Goal: Navigation & Orientation: Find specific page/section

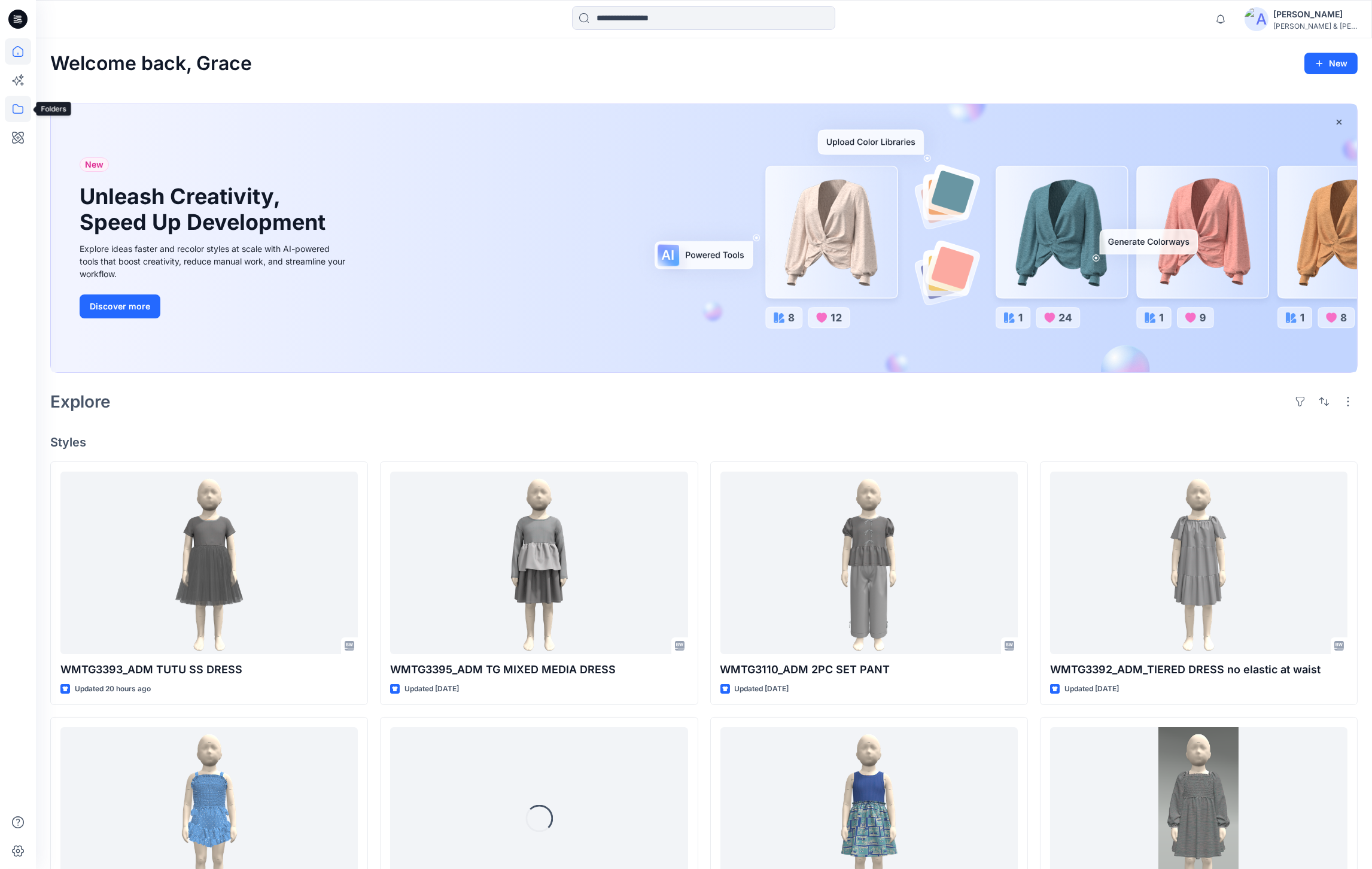
click at [5, 119] on icon at bounding box center [18, 109] width 27 height 27
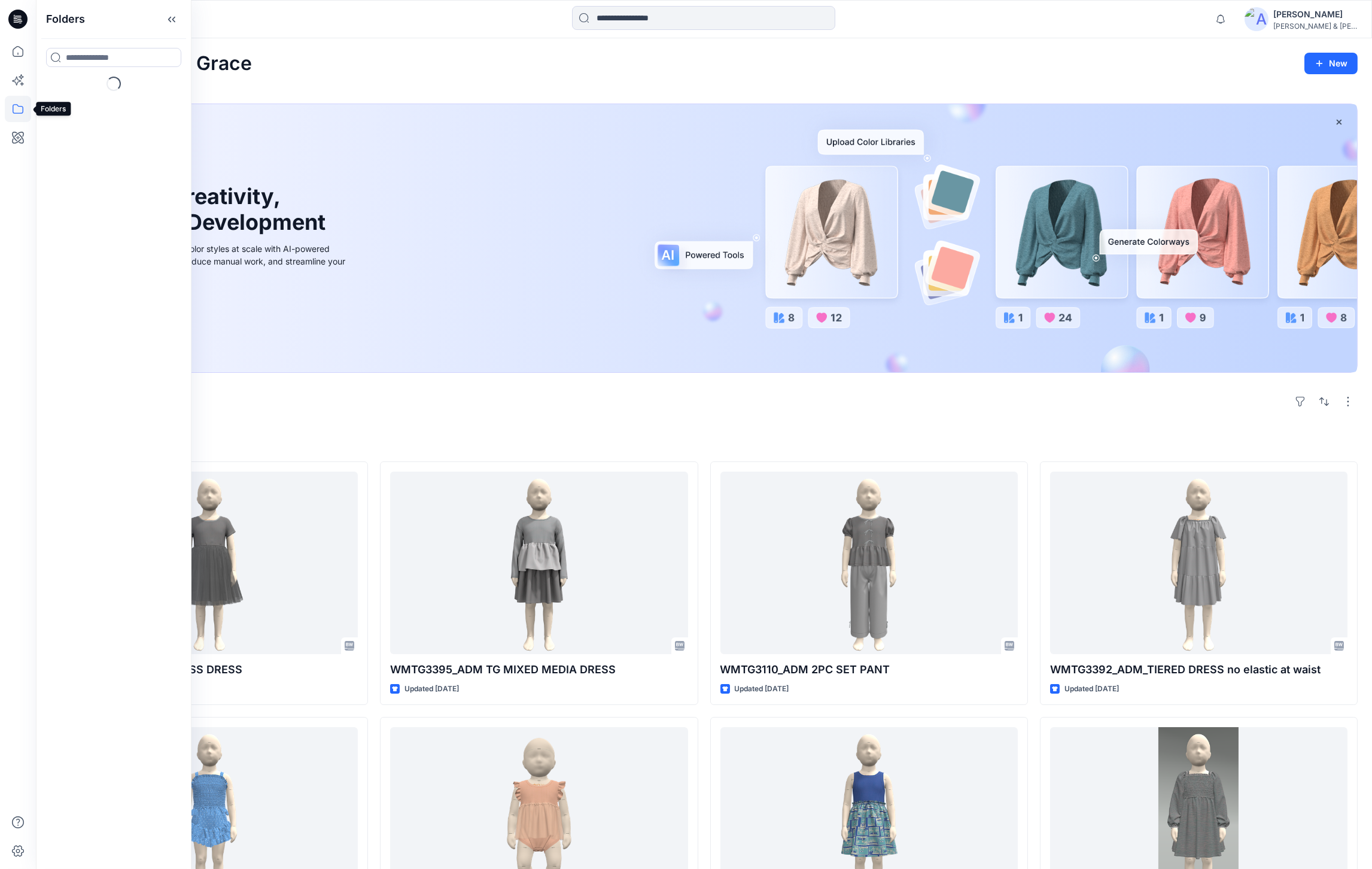
click at [26, 109] on icon at bounding box center [18, 109] width 27 height 27
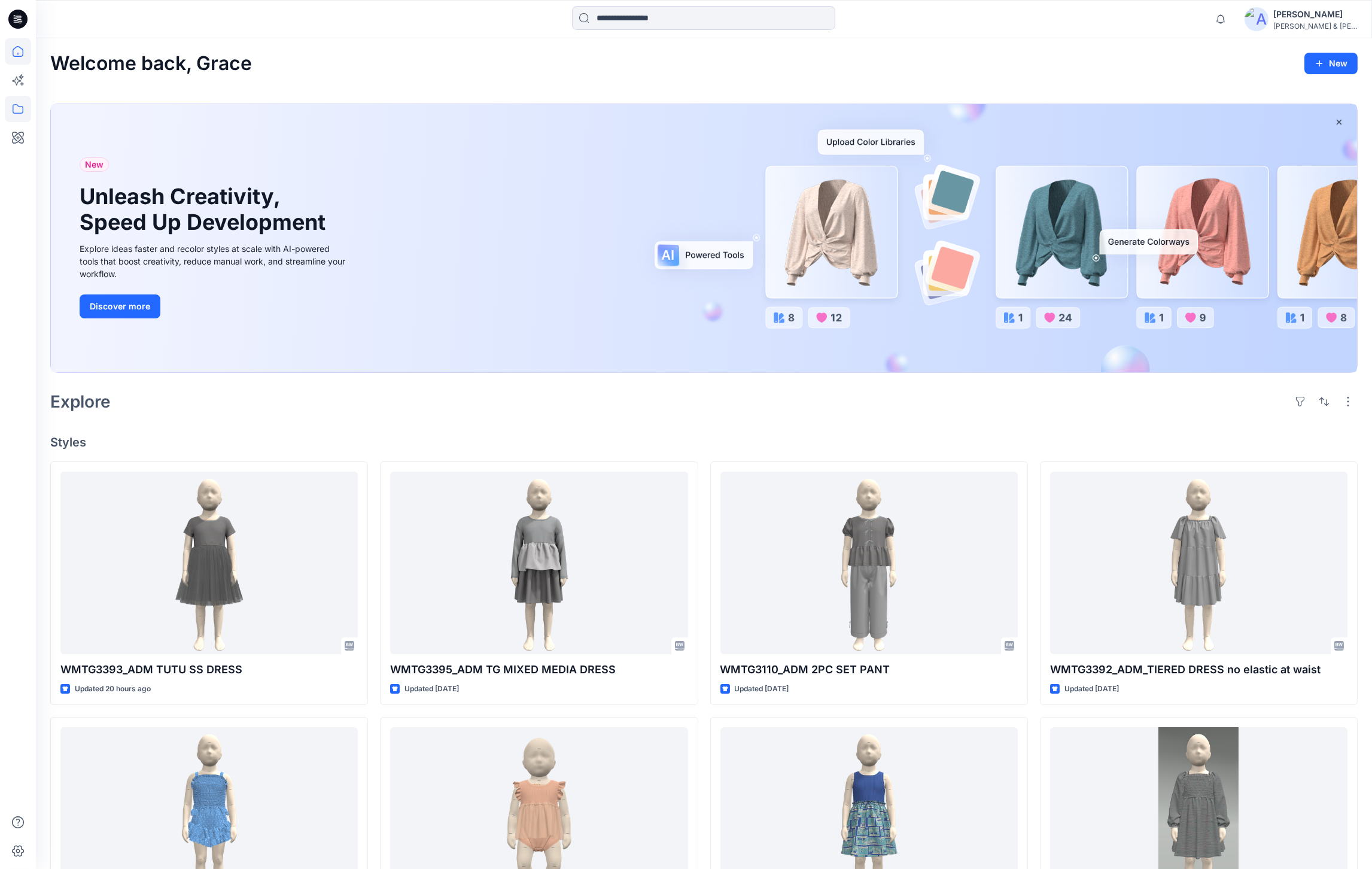
click at [24, 105] on icon at bounding box center [18, 109] width 27 height 27
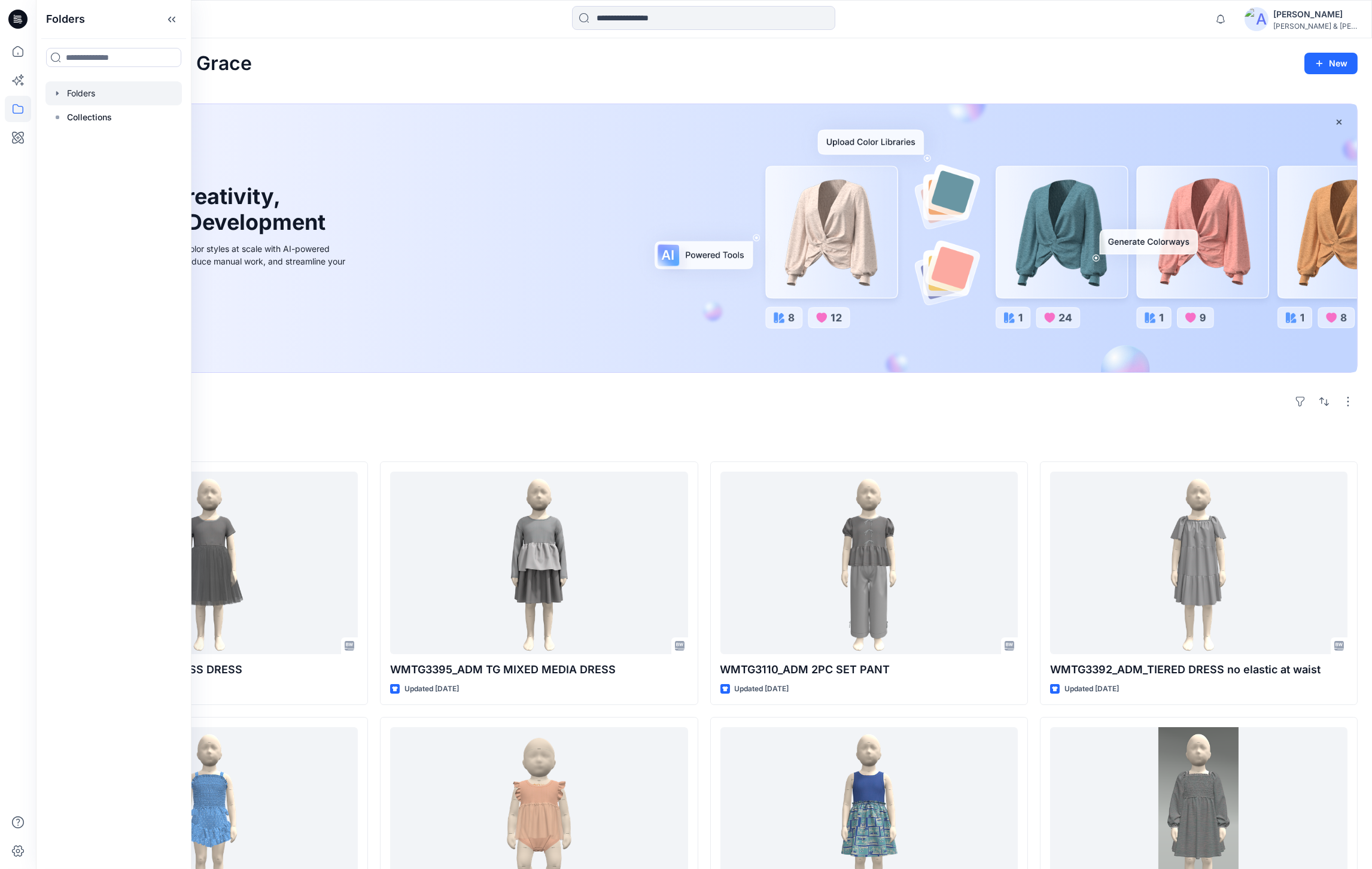
click at [98, 97] on div at bounding box center [114, 93] width 137 height 24
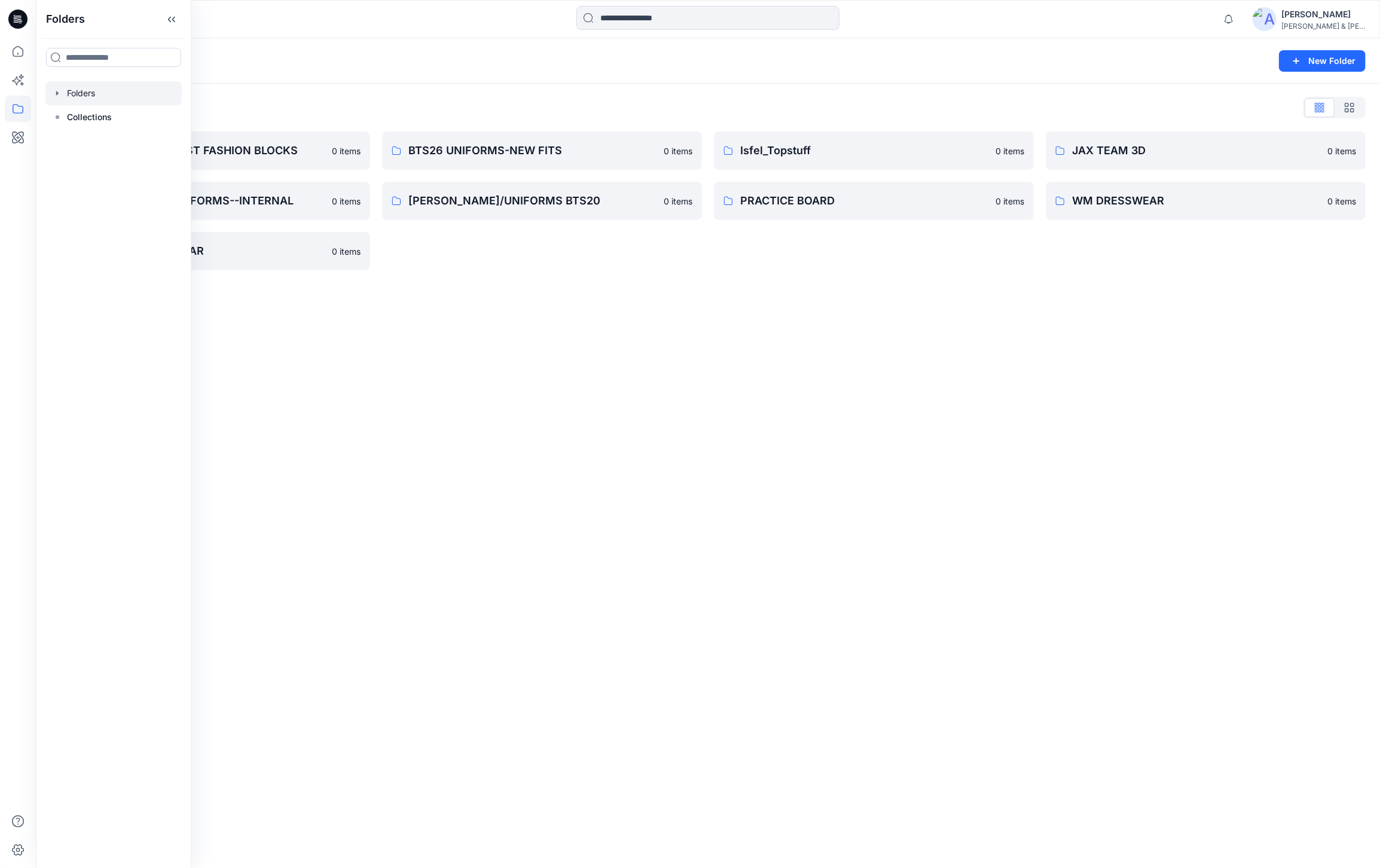
drag, startPoint x: 535, startPoint y: 294, endPoint x: 535, endPoint y: 288, distance: 6.0
click at [535, 294] on div "Folders New Folder Folders List BABY & TODDLER FAST FASHION BLOCKS 0 items KALI…" at bounding box center [708, 453] width 1344 height 830
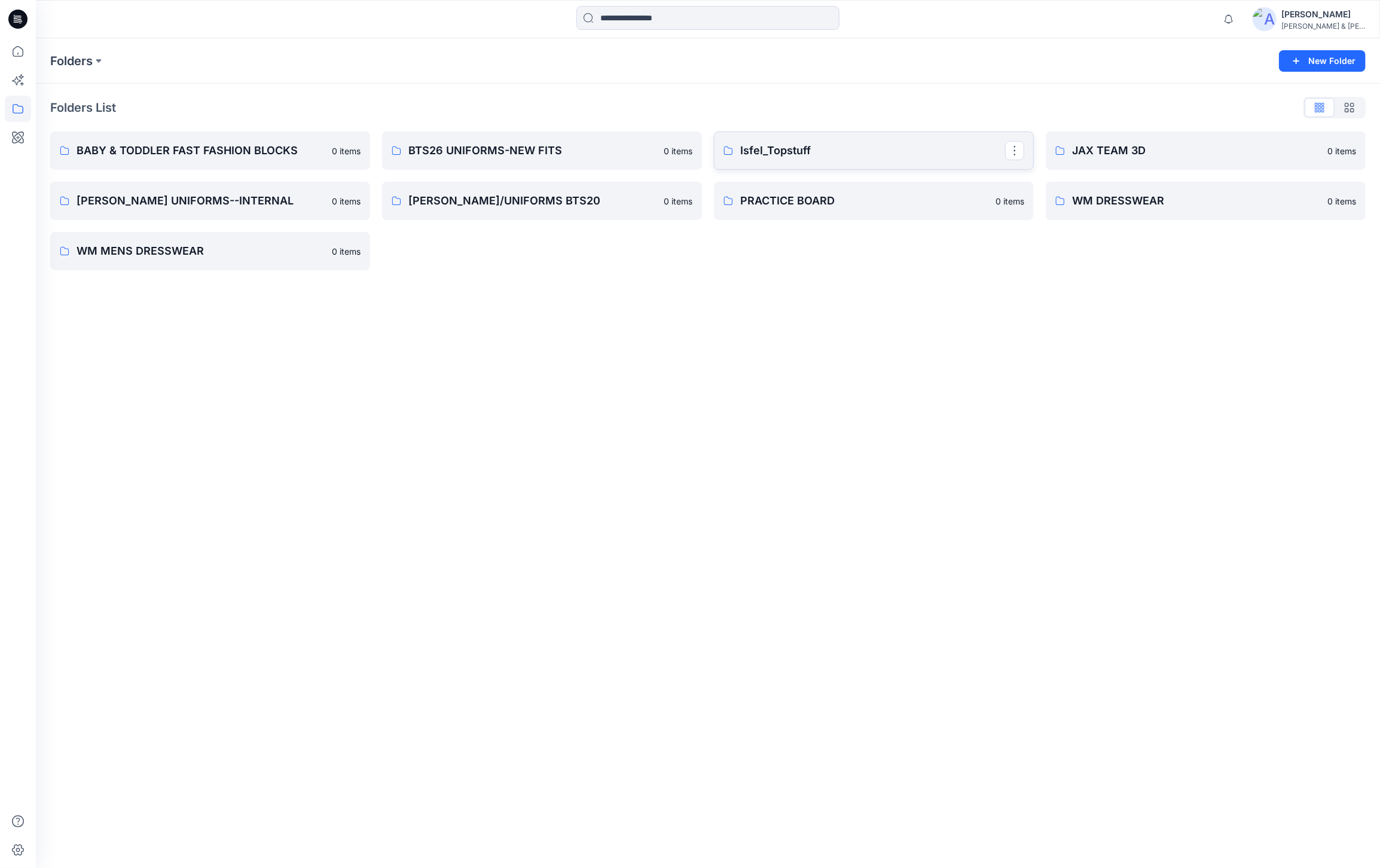
click at [865, 144] on p "Isfel_Topstuff" at bounding box center [872, 151] width 265 height 17
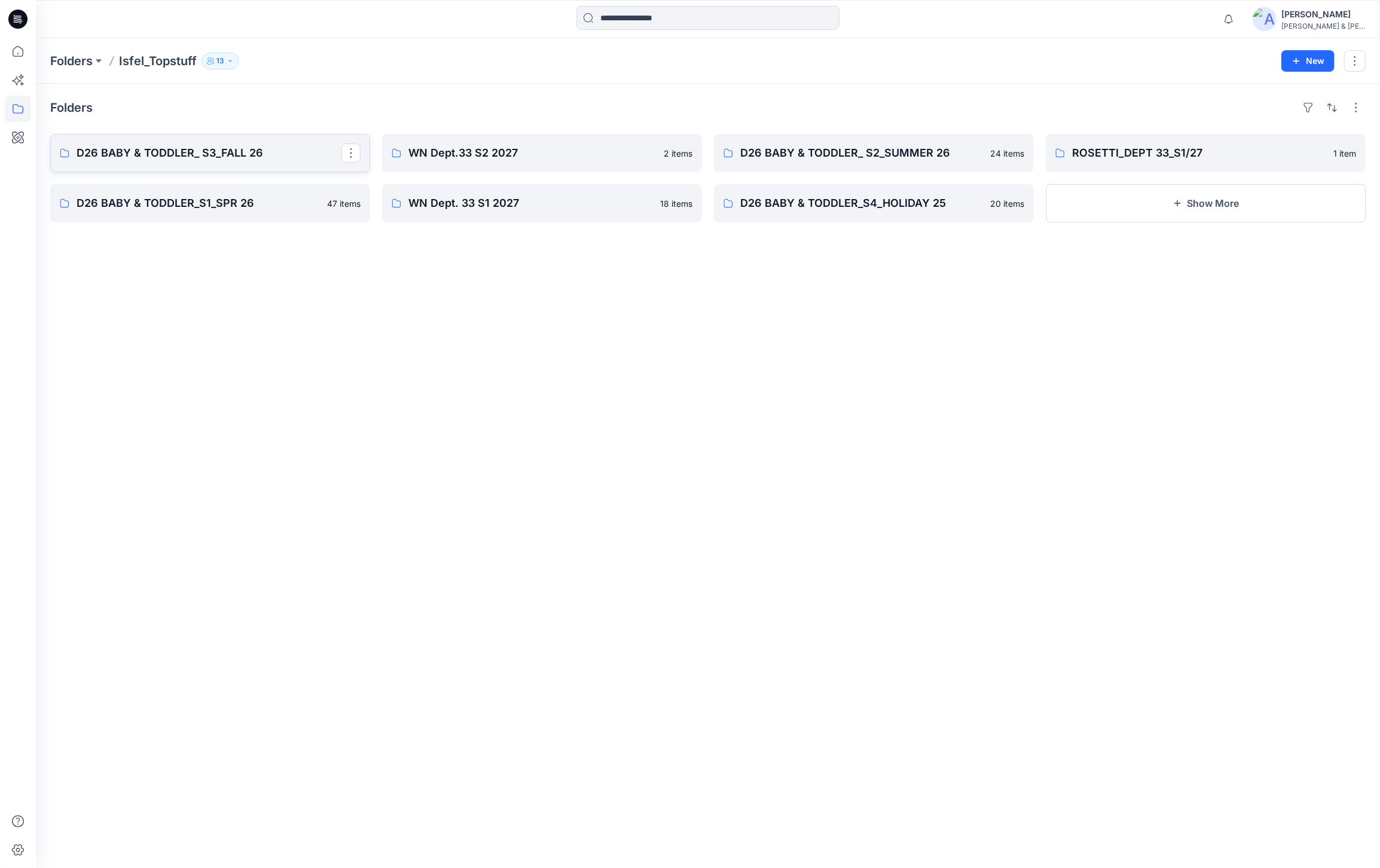
click at [210, 151] on p "D26 BABY & TODDLER_ S3_FALL 26" at bounding box center [209, 153] width 265 height 17
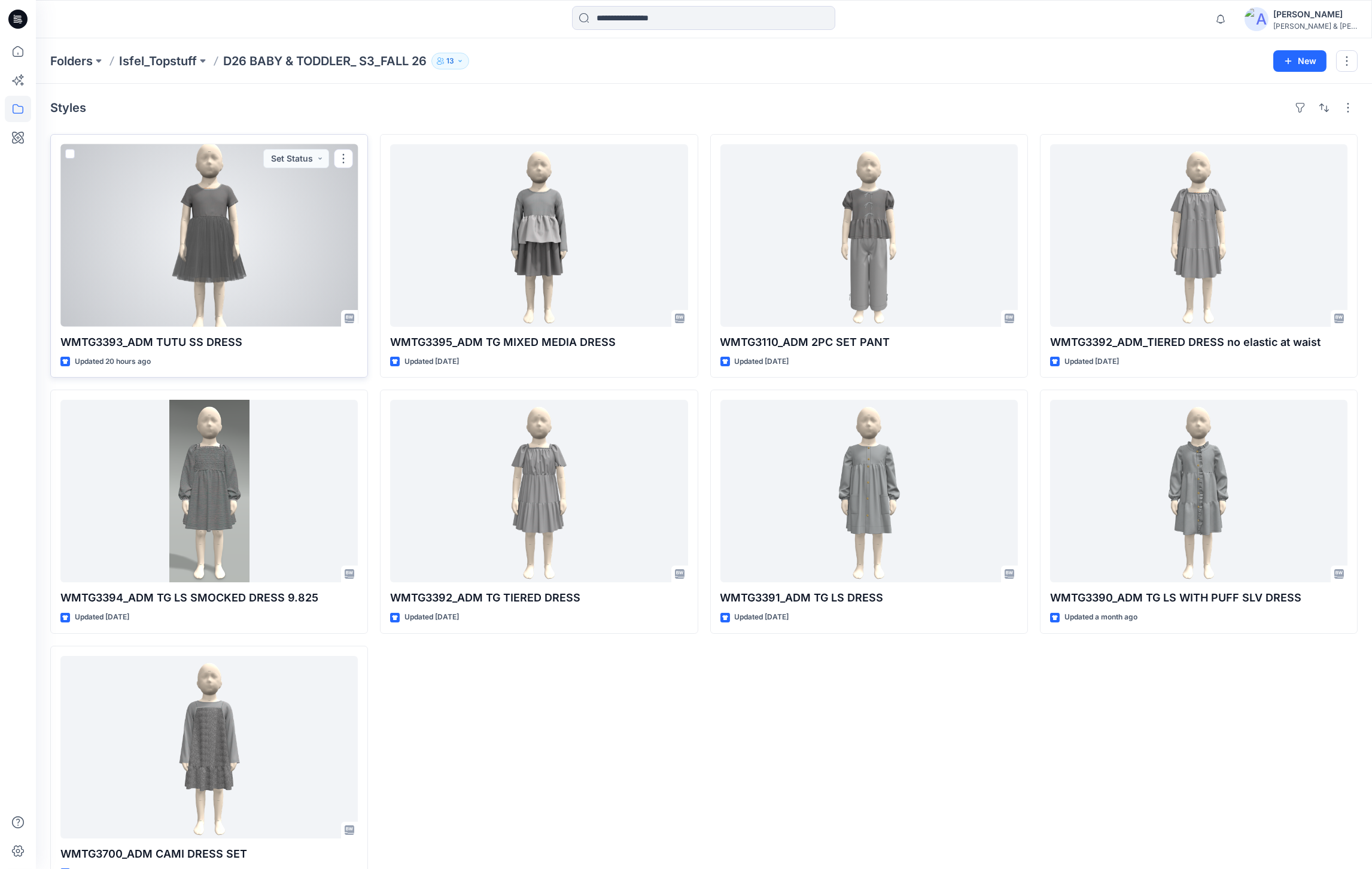
click at [207, 243] on div at bounding box center [210, 235] width 298 height 182
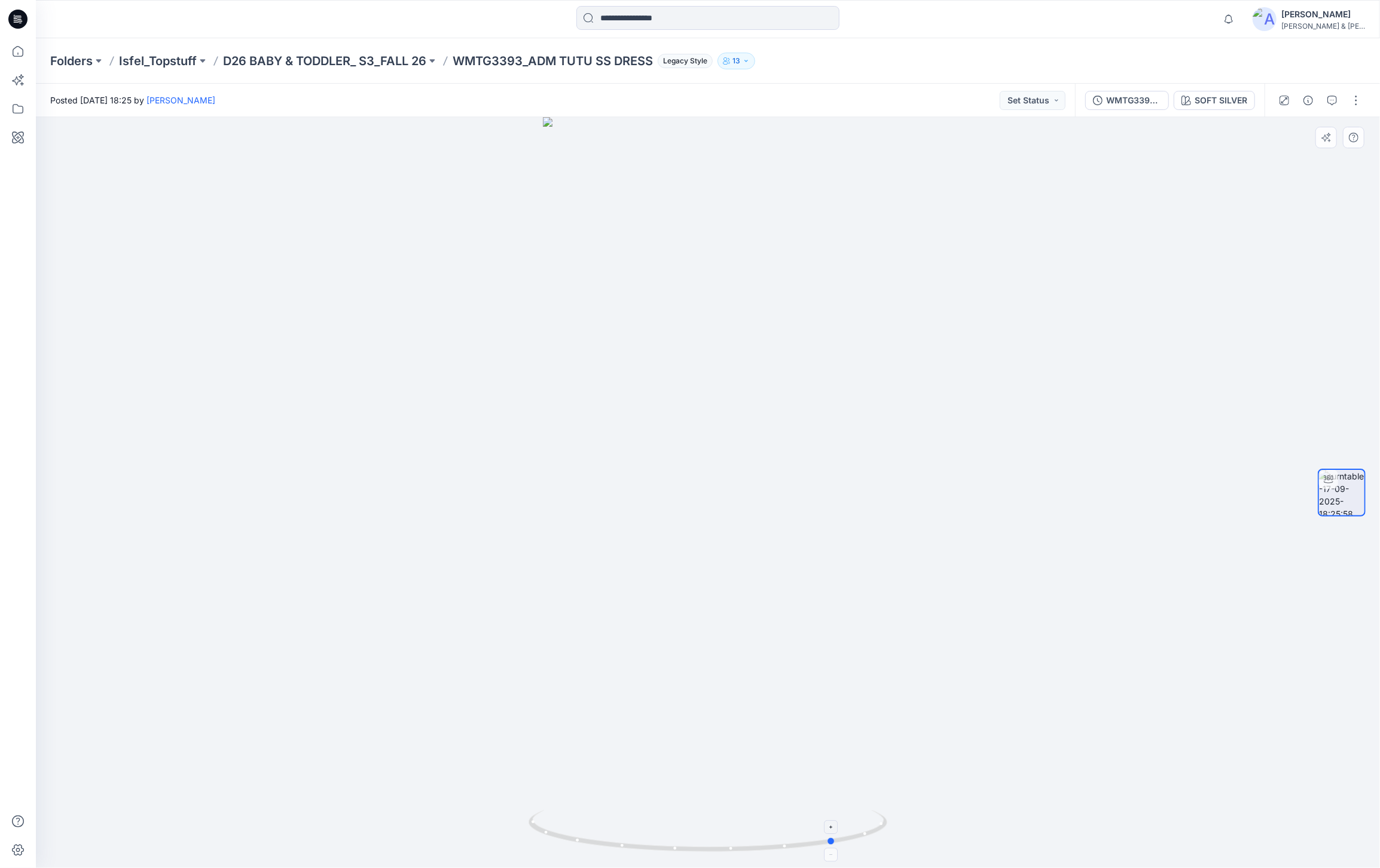
drag, startPoint x: 708, startPoint y: 851, endPoint x: 836, endPoint y: 839, distance: 128.6
click at [836, 839] on icon at bounding box center [709, 832] width 361 height 44
drag, startPoint x: 730, startPoint y: 849, endPoint x: 805, endPoint y: 855, distance: 75.2
click at [805, 855] on div at bounding box center [708, 492] width 1344 height 751
